Goal: Information Seeking & Learning: Learn about a topic

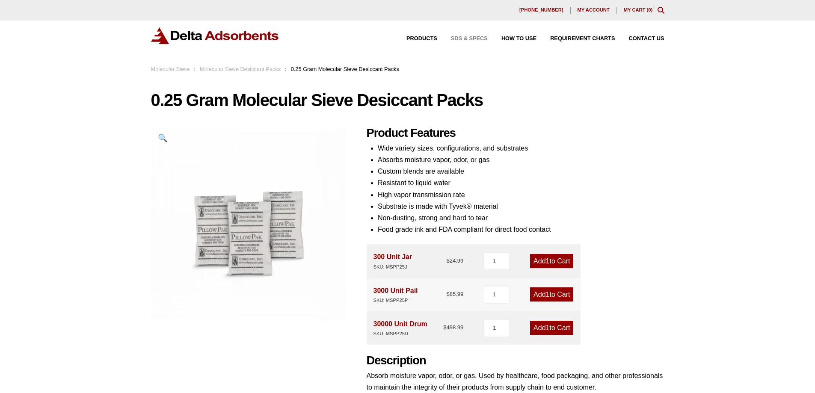
click at [467, 39] on span "SDS & SPECS" at bounding box center [469, 39] width 37 height 6
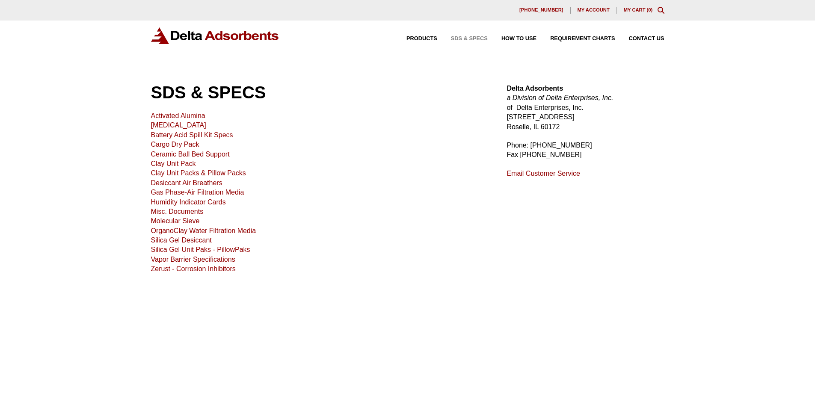
click at [169, 250] on link "Silica Gel Unit Paks - PillowPaks" at bounding box center [200, 249] width 99 height 7
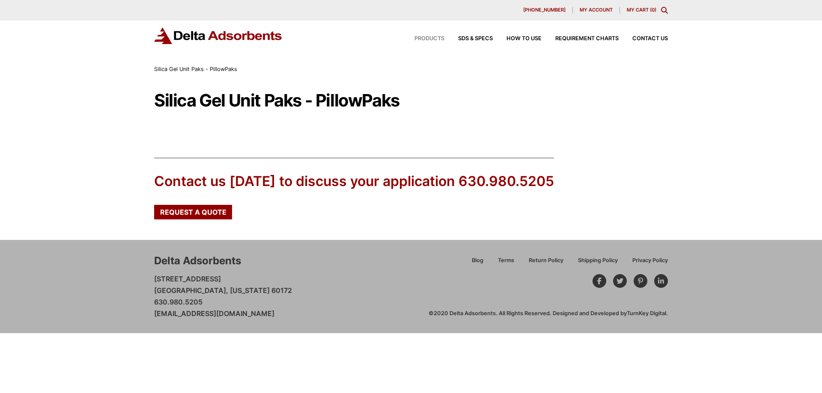
click at [431, 37] on span "Products" at bounding box center [429, 39] width 30 height 6
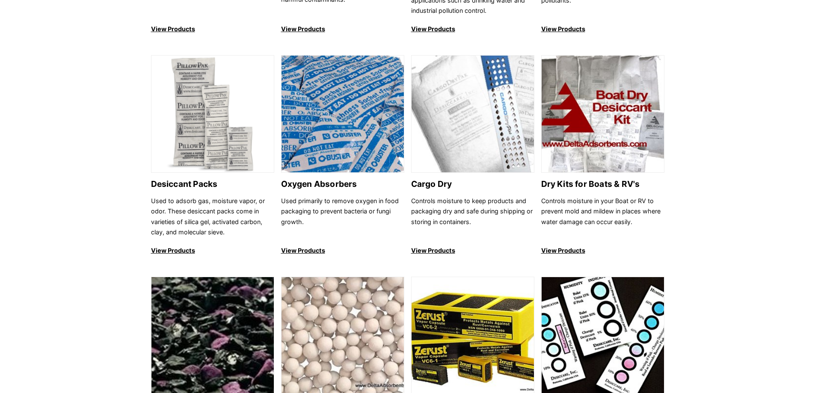
scroll to position [514, 0]
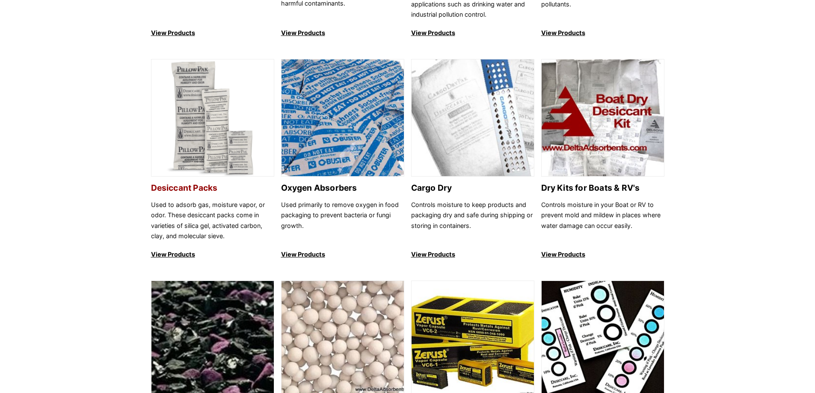
click at [200, 228] on p "Used to adsorb gas, moisture vapor, or odor. These desiccant packs come in vari…" at bounding box center [212, 221] width 123 height 42
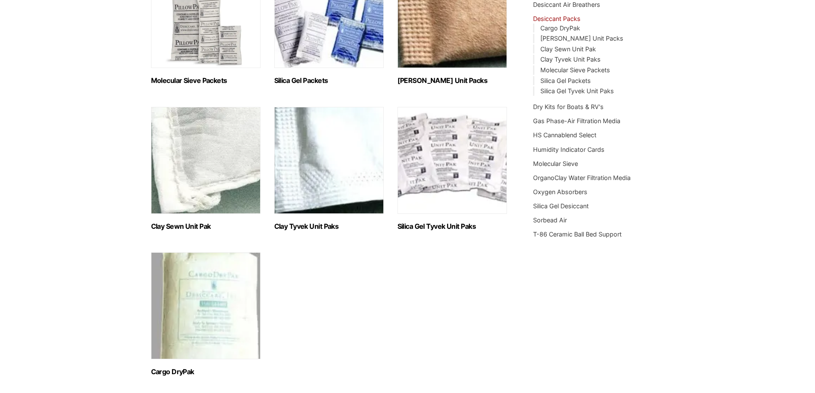
scroll to position [169, 0]
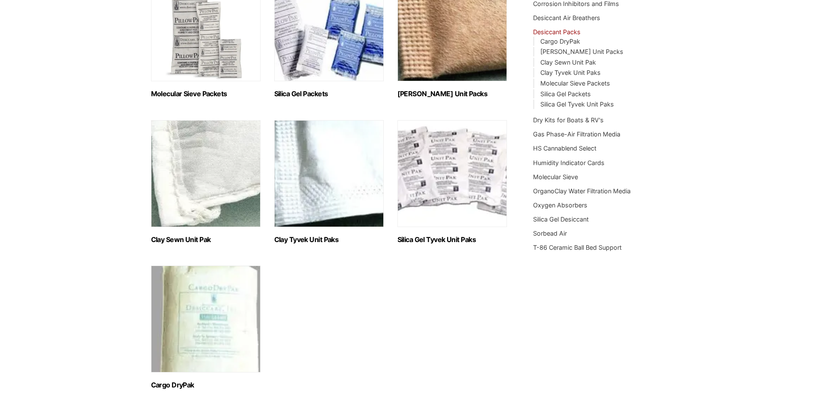
click at [431, 173] on img "Visit product category Silica Gel Tyvek Unit Paks" at bounding box center [453, 173] width 110 height 107
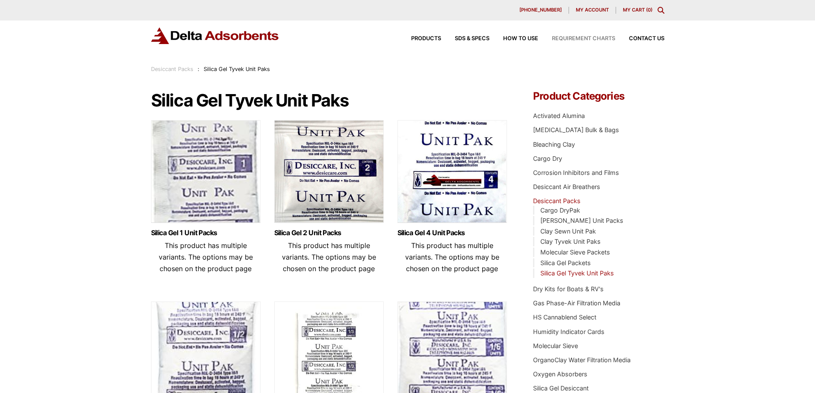
click at [573, 37] on span "Requirement Charts" at bounding box center [583, 39] width 63 height 6
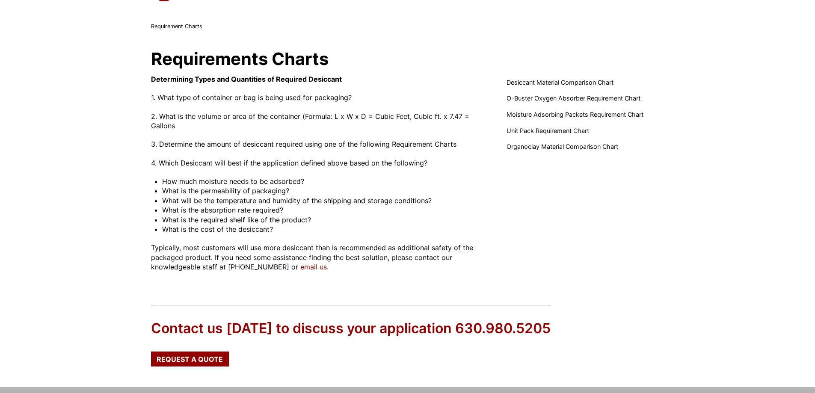
scroll to position [86, 0]
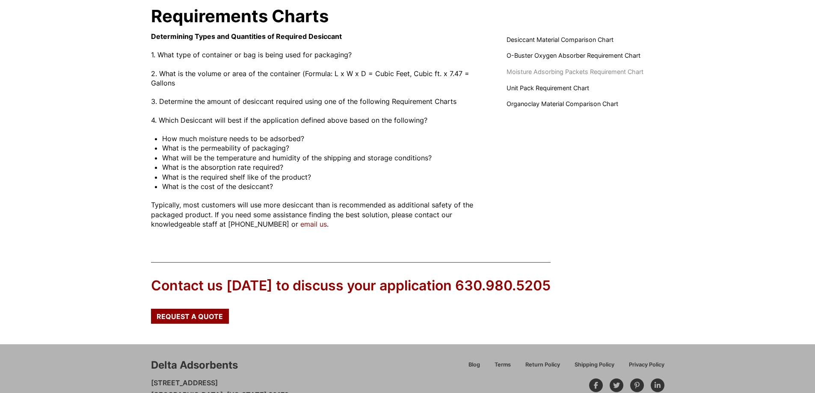
click at [554, 71] on span "Moisture Adsorbing Packets Requirement Chart" at bounding box center [575, 71] width 137 height 9
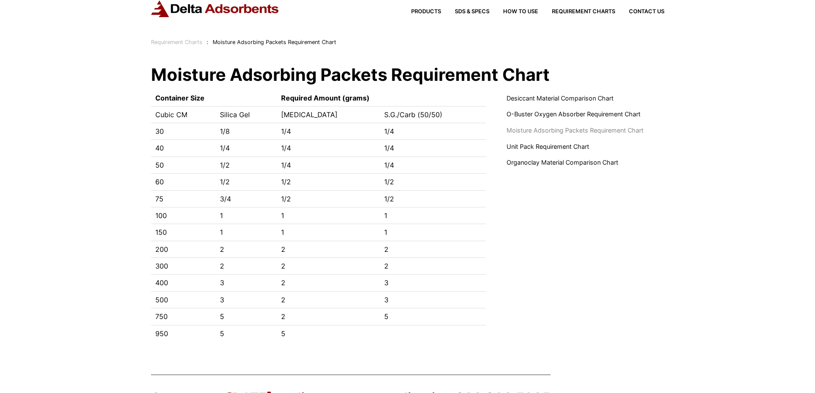
scroll to position [13, 0]
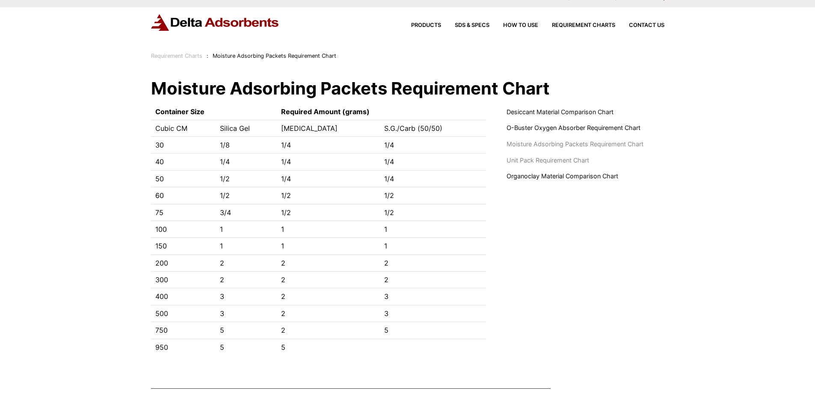
click at [547, 160] on span "Unit Pack Requirement Chart" at bounding box center [548, 160] width 83 height 9
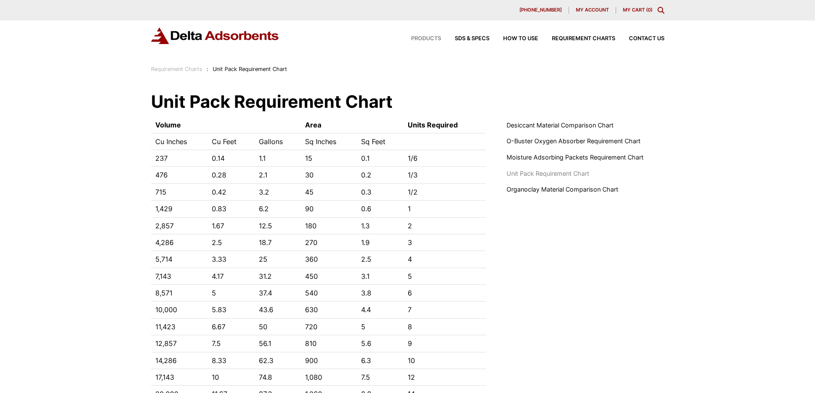
click at [425, 39] on span "Products" at bounding box center [426, 39] width 30 height 6
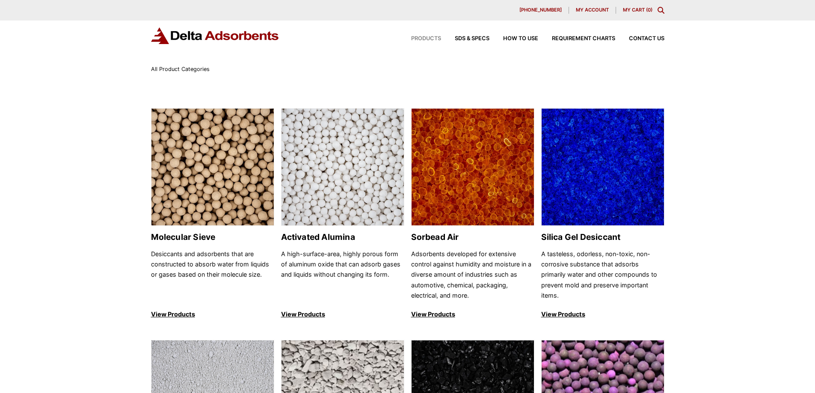
drag, startPoint x: 540, startPoint y: 236, endPoint x: 623, endPoint y: 237, distance: 83.5
click at [623, 237] on h2 "Silica Gel Desiccant" at bounding box center [602, 237] width 123 height 10
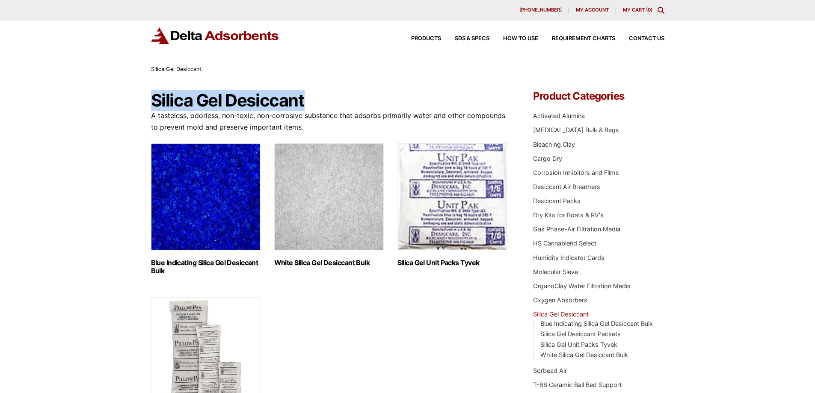
drag, startPoint x: 0, startPoint y: 0, endPoint x: 147, endPoint y: 102, distance: 179.1
